Goal: Task Accomplishment & Management: Use online tool/utility

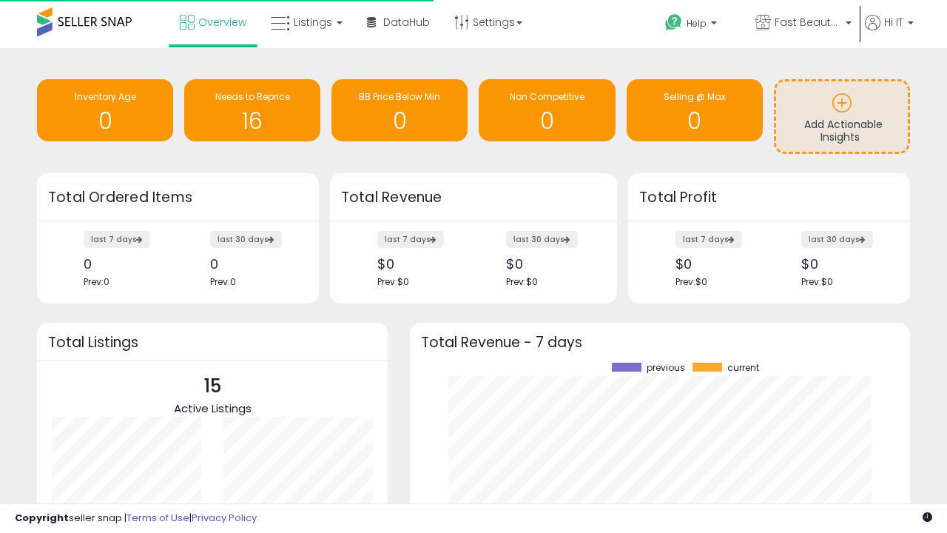
scroll to position [206, 471]
click at [802, 24] on span "Fast Beauty ([GEOGRAPHIC_DATA])" at bounding box center [808, 22] width 67 height 15
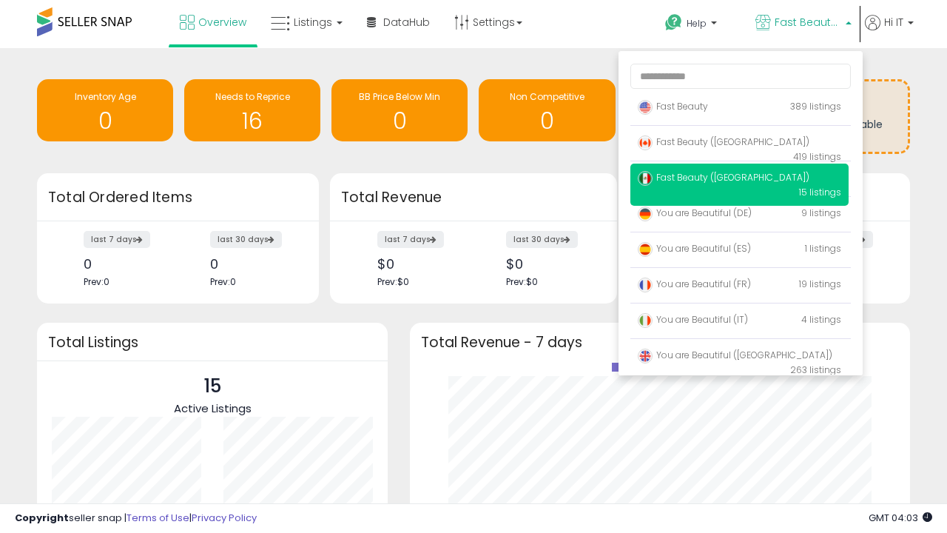
click at [739, 109] on p "Fast Beauty 389 listings" at bounding box center [739, 107] width 218 height 30
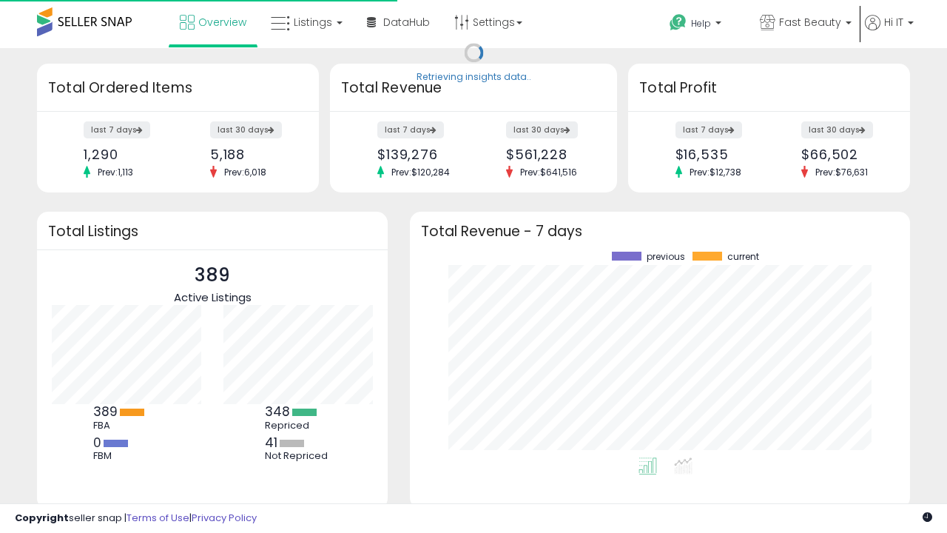
scroll to position [206, 471]
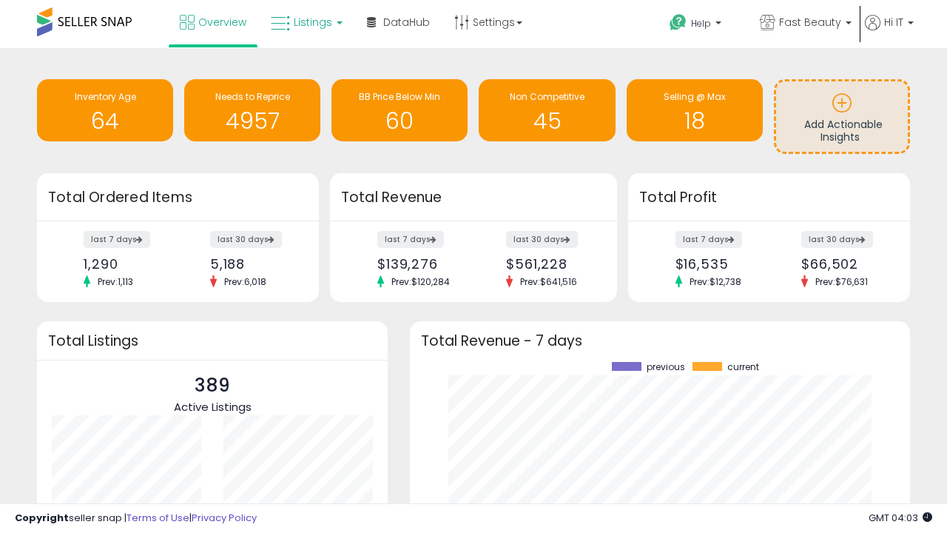
click at [305, 22] on span "Listings" at bounding box center [313, 22] width 38 height 15
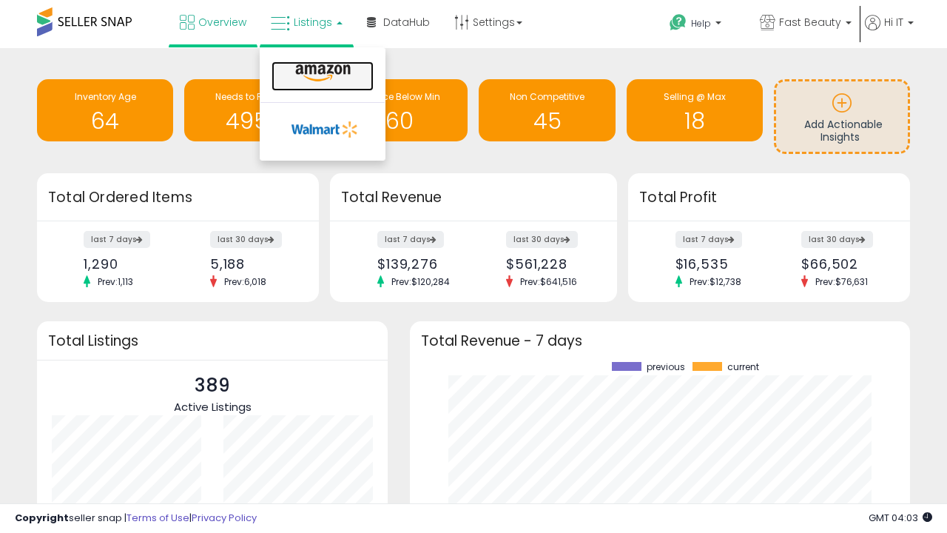
click at [321, 73] on icon at bounding box center [323, 73] width 64 height 19
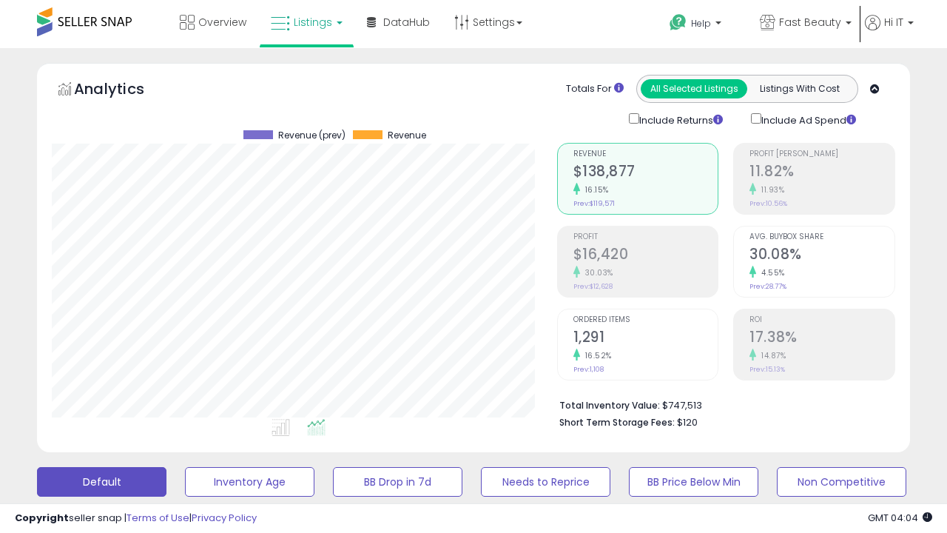
scroll to position [303, 505]
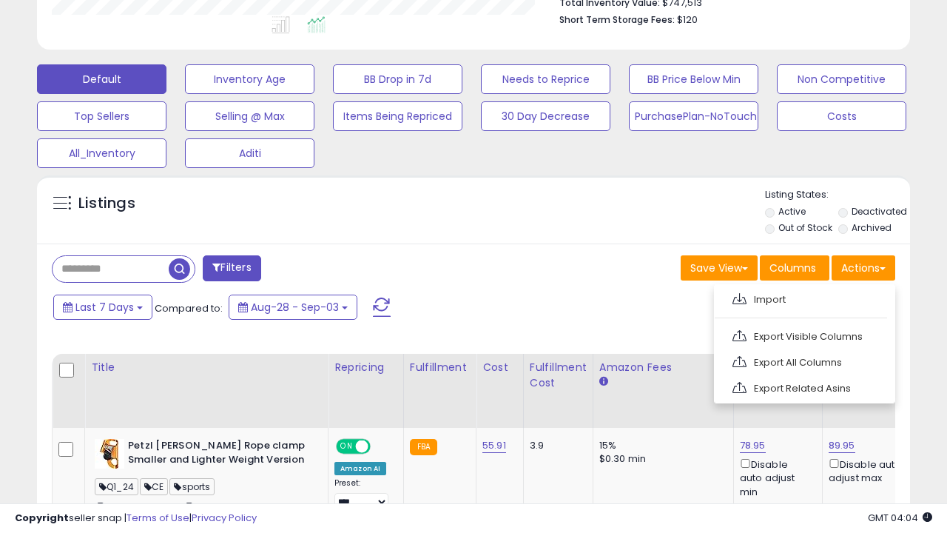
click at [739, 297] on span at bounding box center [739, 298] width 14 height 11
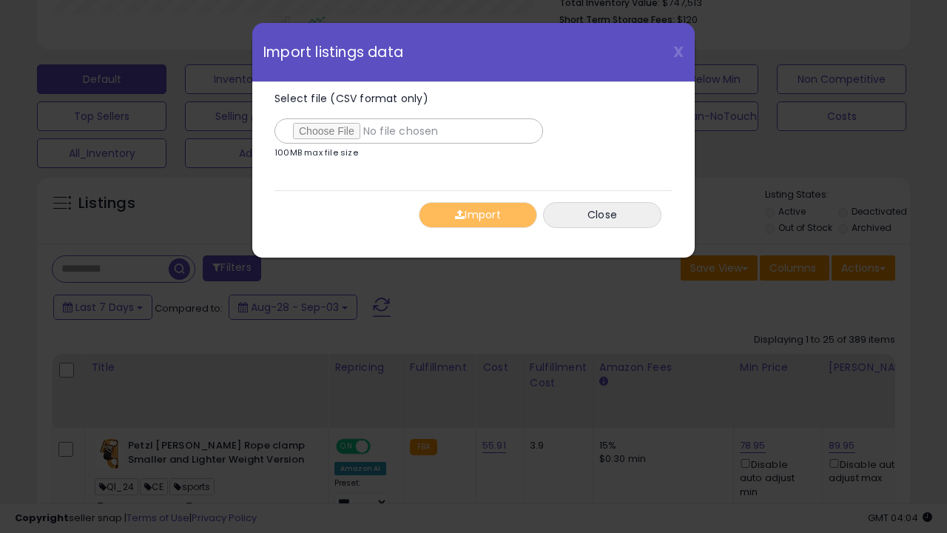
type input "**********"
click at [477, 215] on button "Import" at bounding box center [478, 215] width 118 height 26
